Goal: Navigation & Orientation: Find specific page/section

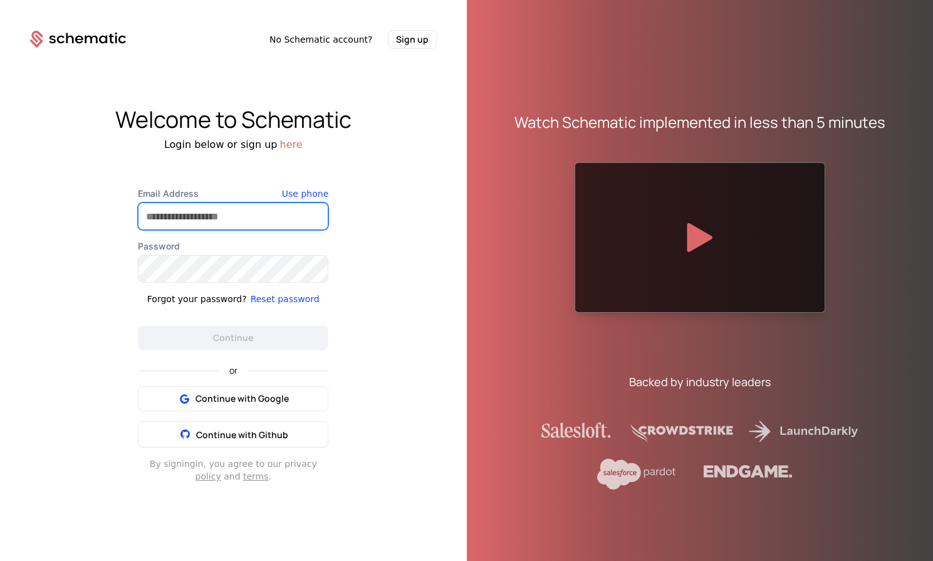
click at [184, 217] on input "Email Address" at bounding box center [232, 216] width 189 height 26
type input "**********"
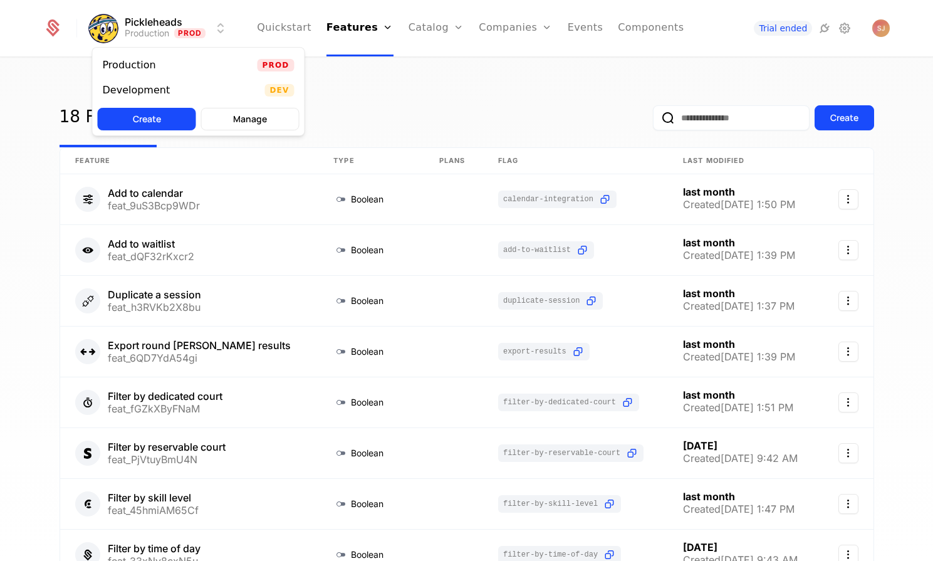
click at [221, 24] on html "Pickleheads Production Prod Quickstart Features Features Flags Catalog Plans Ad…" at bounding box center [466, 280] width 933 height 561
click at [184, 91] on div "Development Dev" at bounding box center [199, 90] width 212 height 25
